Goal: Task Accomplishment & Management: Manage account settings

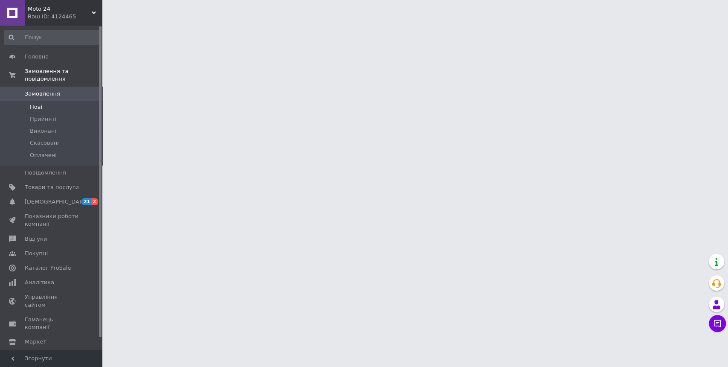
click at [79, 101] on li "Нові" at bounding box center [52, 107] width 104 height 12
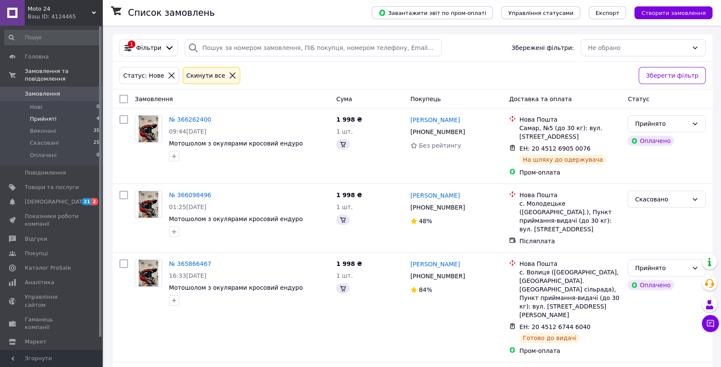
click at [45, 115] on span "Прийняті" at bounding box center [43, 119] width 26 height 8
click at [96, 115] on span "4" at bounding box center [97, 119] width 3 height 8
click at [46, 115] on span "Прийняті" at bounding box center [43, 119] width 26 height 8
click at [49, 113] on li "Прийняті 4" at bounding box center [52, 119] width 104 height 12
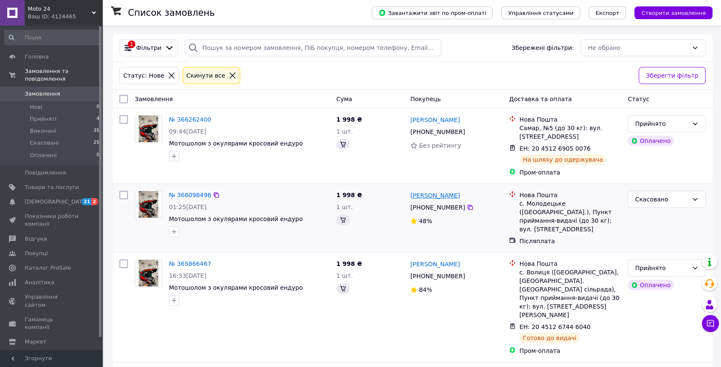
click at [437, 194] on link "[PERSON_NAME]" at bounding box center [434, 195] width 49 height 9
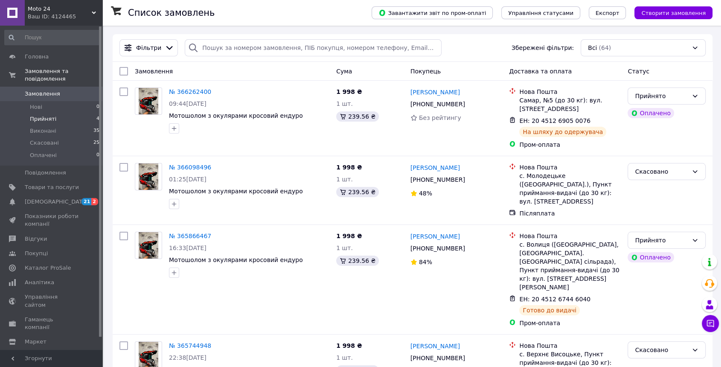
click at [72, 113] on li "Прийняті 4" at bounding box center [52, 119] width 104 height 12
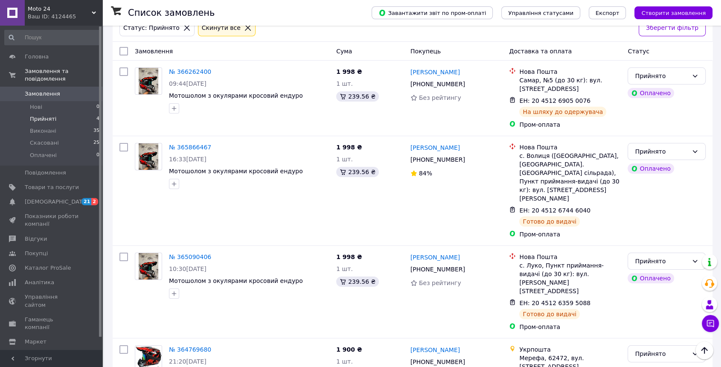
scroll to position [29, 0]
